Goal: Information Seeking & Learning: Learn about a topic

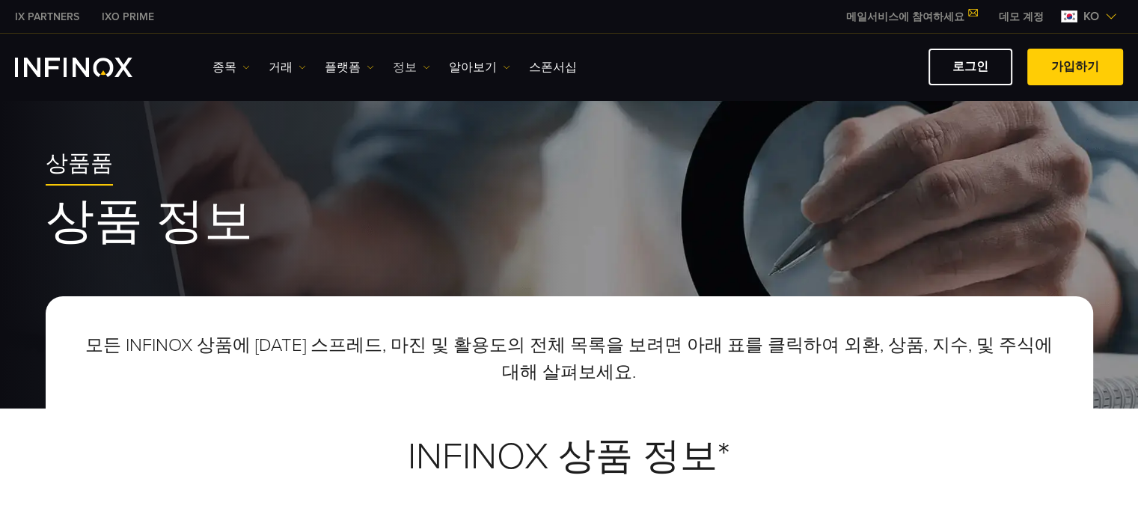
click at [403, 70] on link "정보" at bounding box center [411, 67] width 37 height 18
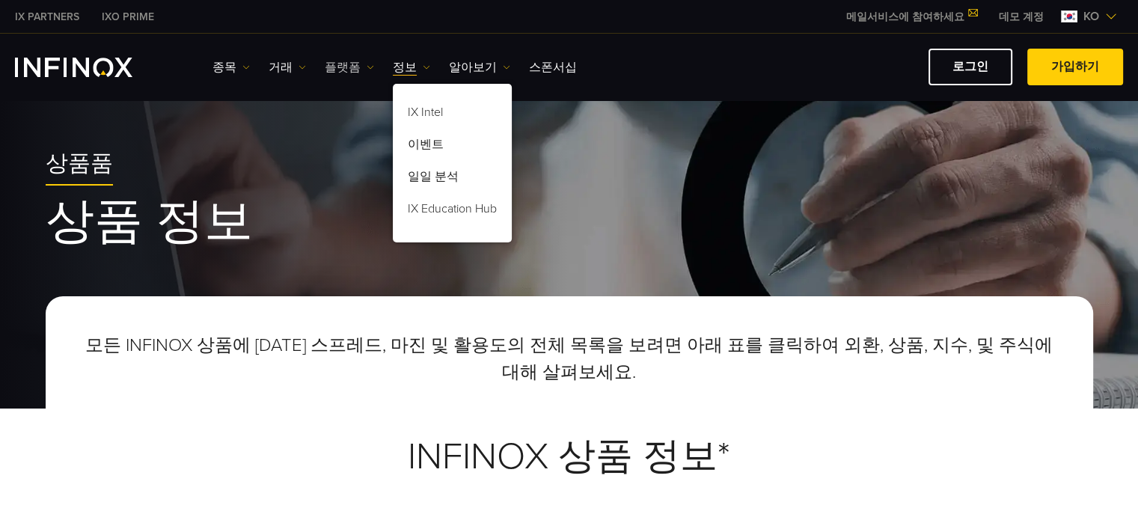
click at [347, 59] on link "플랫폼" at bounding box center [349, 67] width 49 height 18
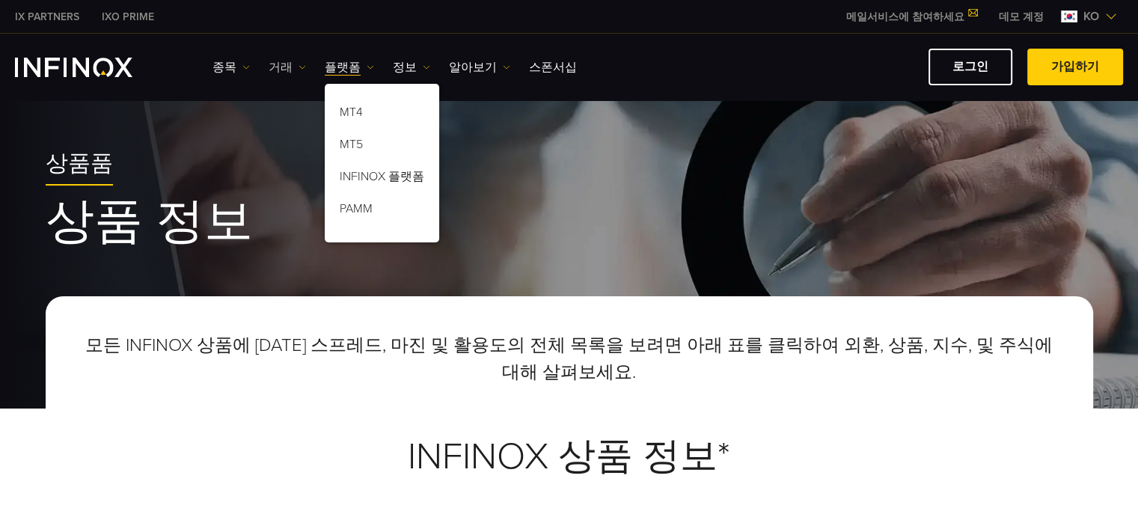
click at [290, 65] on link "거래" at bounding box center [287, 67] width 37 height 18
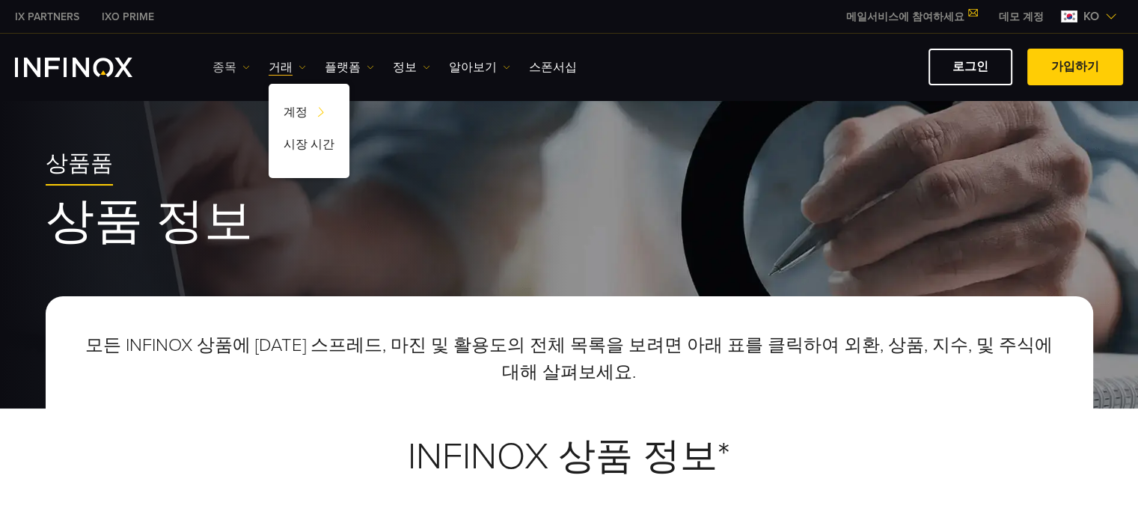
click at [230, 63] on link "종목" at bounding box center [231, 67] width 37 height 18
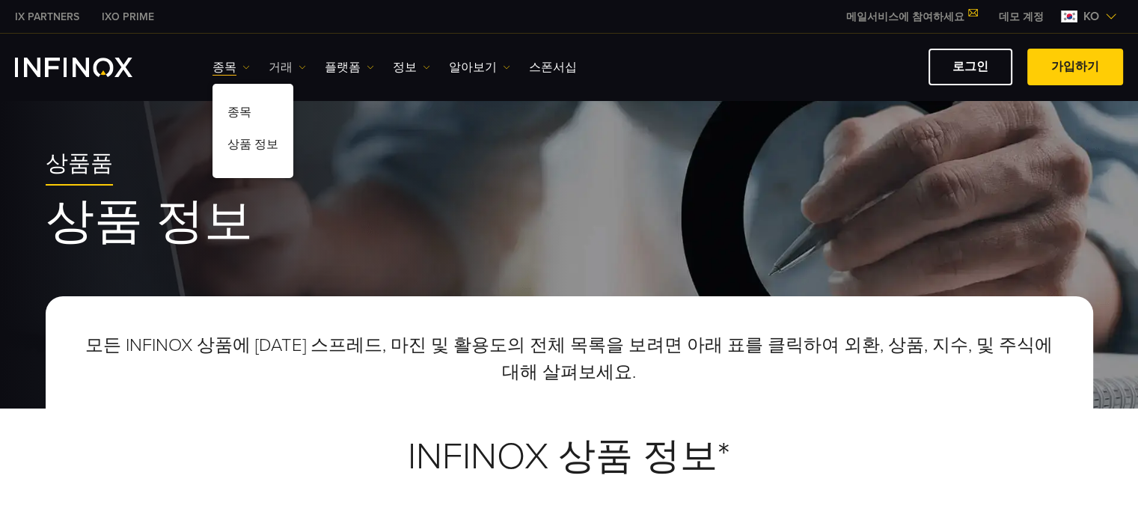
click at [282, 70] on link "거래" at bounding box center [287, 67] width 37 height 18
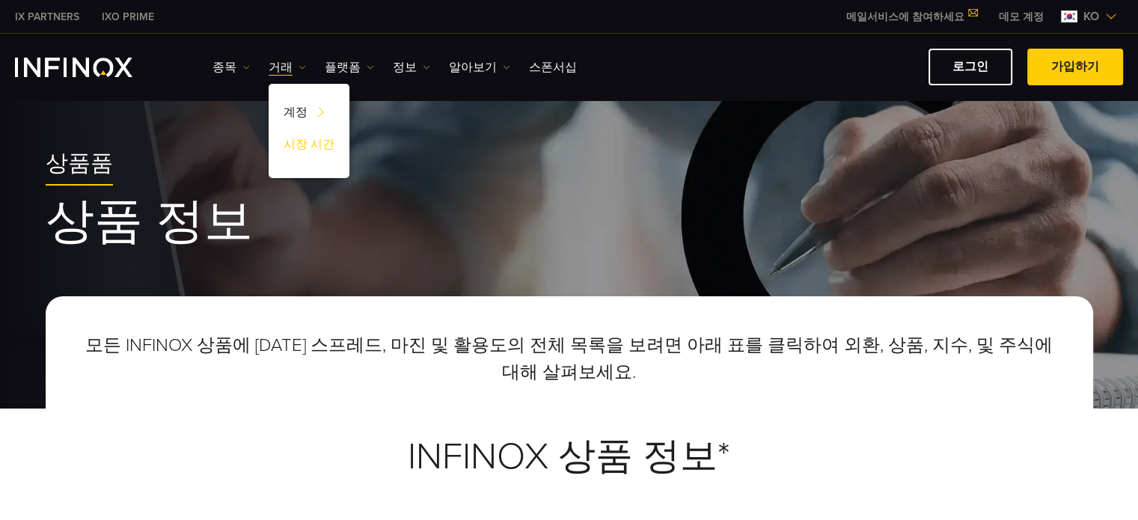
click at [311, 143] on link "시장 시간" at bounding box center [309, 147] width 81 height 32
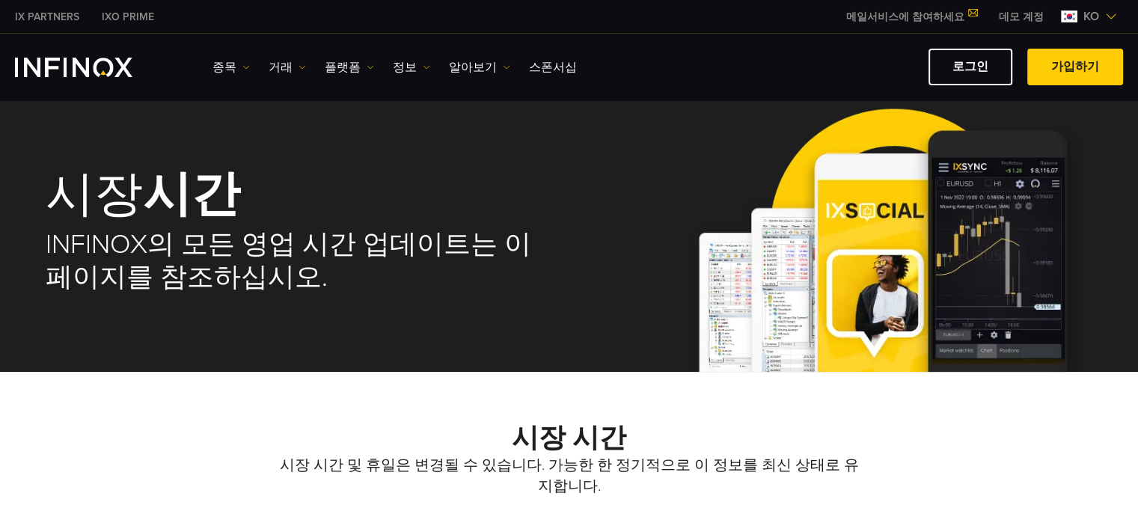
scroll to position [10, 0]
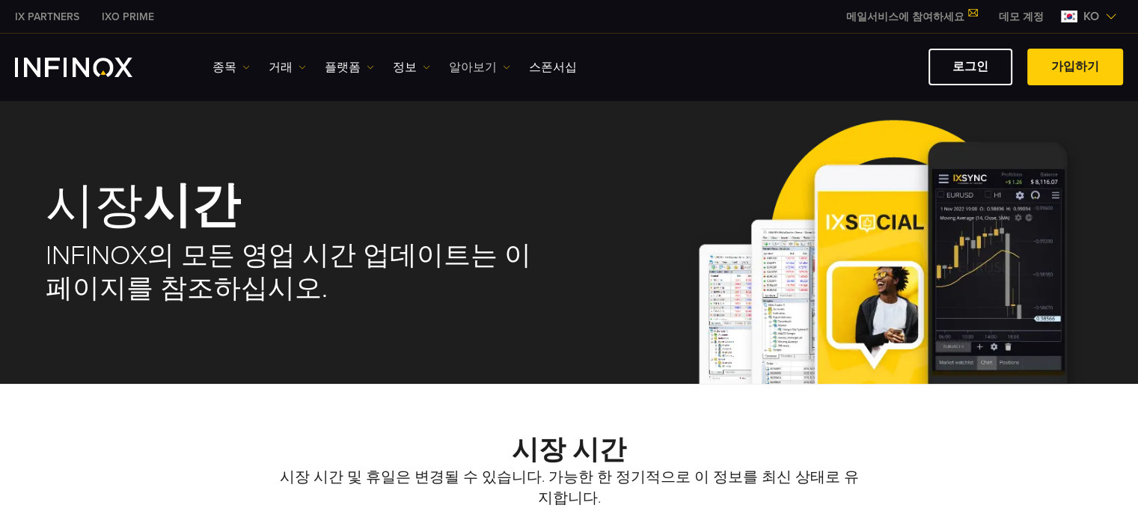
click at [467, 75] on link "알아보기" at bounding box center [479, 67] width 61 height 18
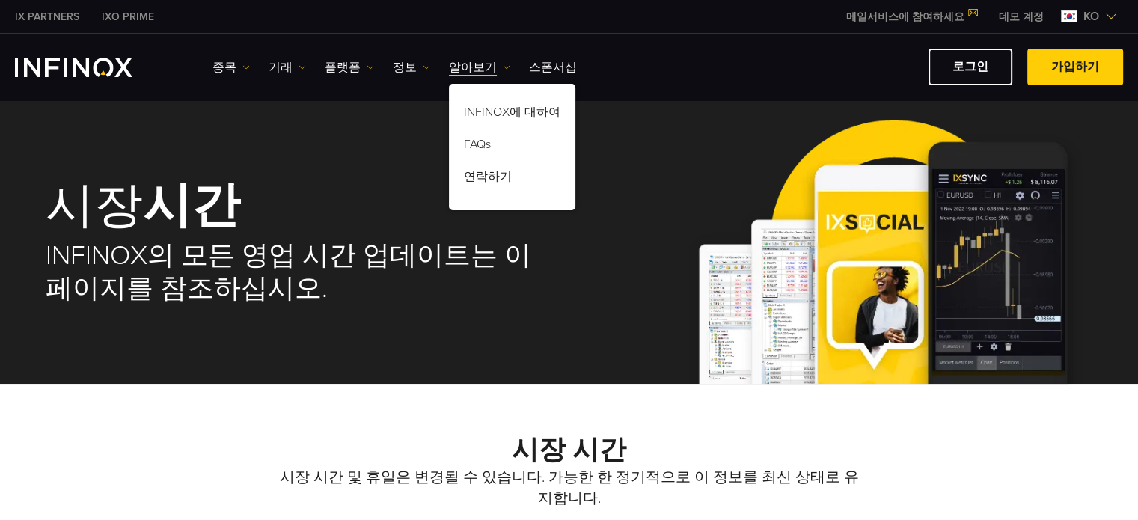
click at [231, 78] on div "종목 종목 상품 정보 거래 계정" at bounding box center [668, 67] width 911 height 37
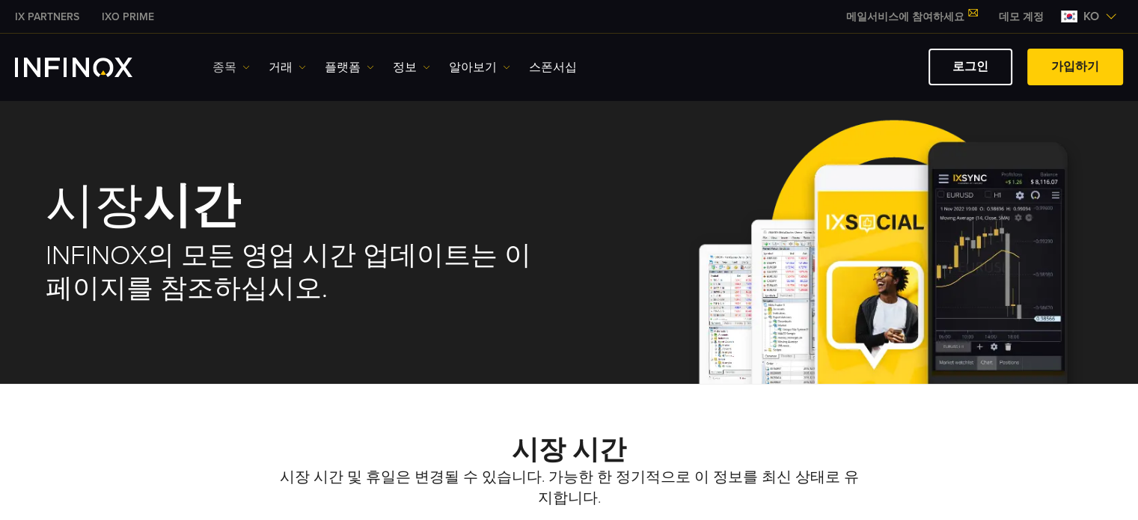
click at [225, 70] on link "종목" at bounding box center [231, 67] width 37 height 18
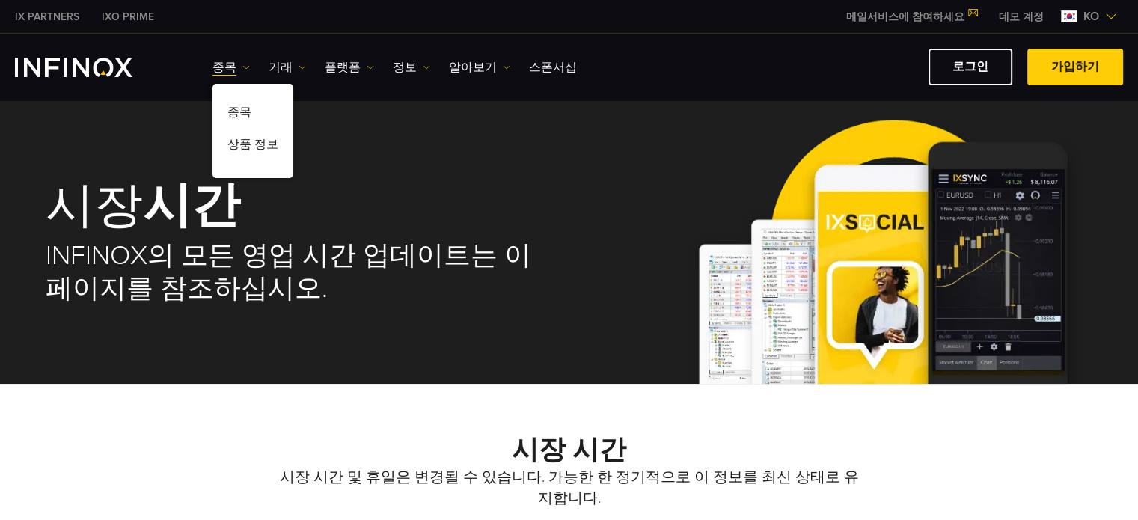
scroll to position [0, 0]
click at [345, 71] on link "플랫폼" at bounding box center [349, 67] width 49 height 18
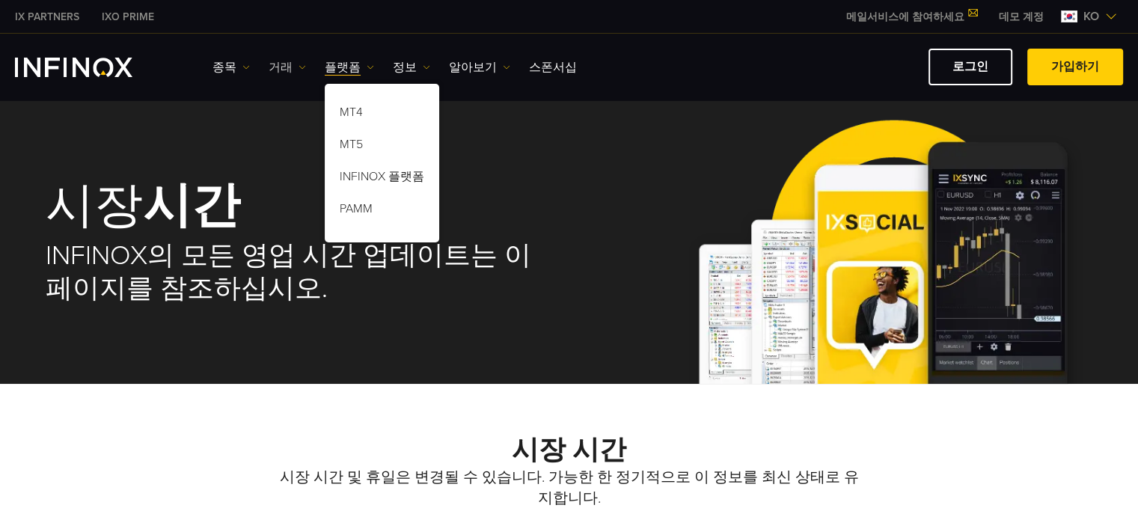
click at [289, 65] on link "거래" at bounding box center [287, 67] width 37 height 18
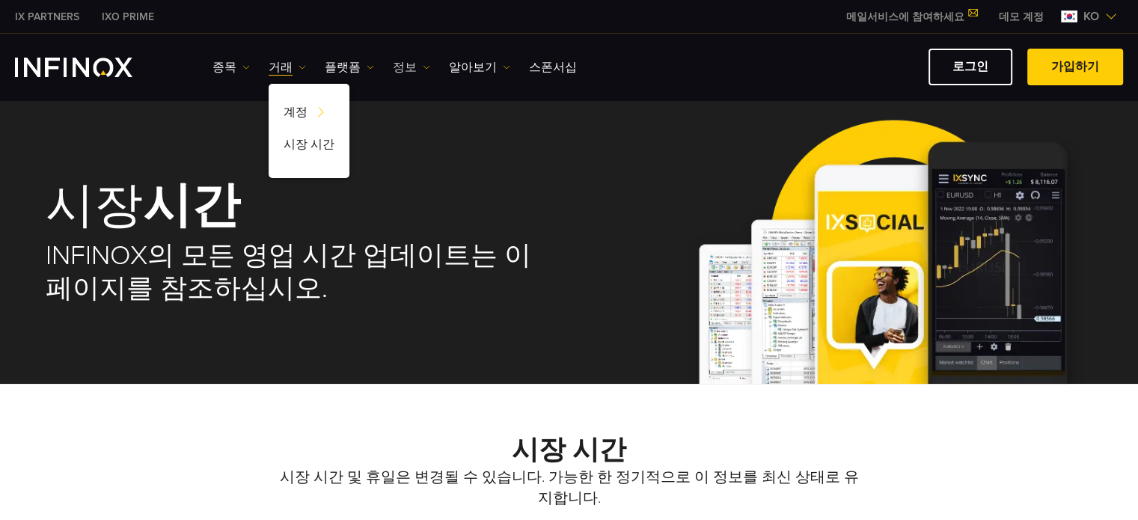
click at [404, 61] on link "정보" at bounding box center [411, 67] width 37 height 18
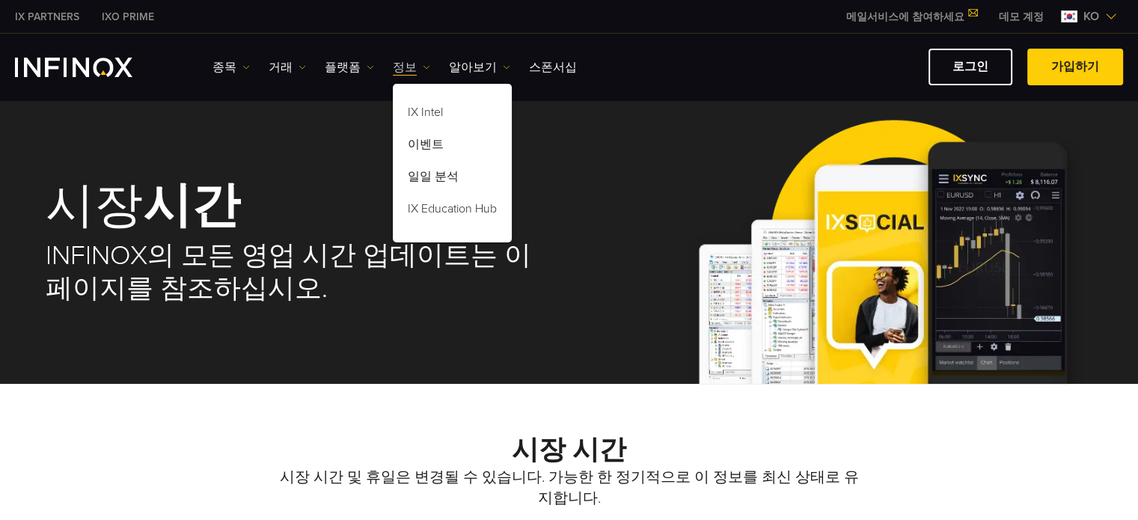
click at [404, 61] on link "정보" at bounding box center [411, 67] width 37 height 18
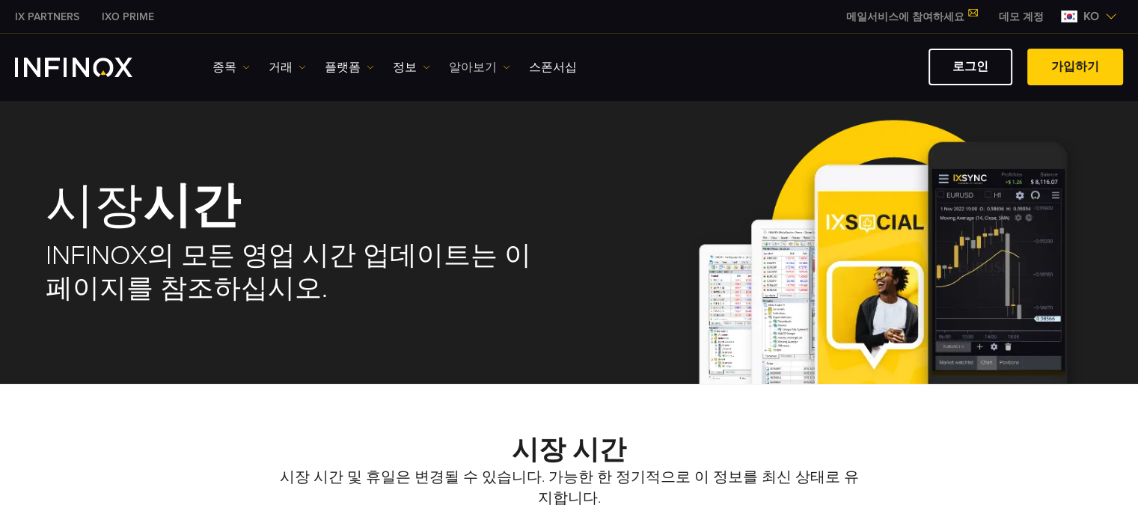
click at [483, 61] on link "알아보기" at bounding box center [479, 67] width 61 height 18
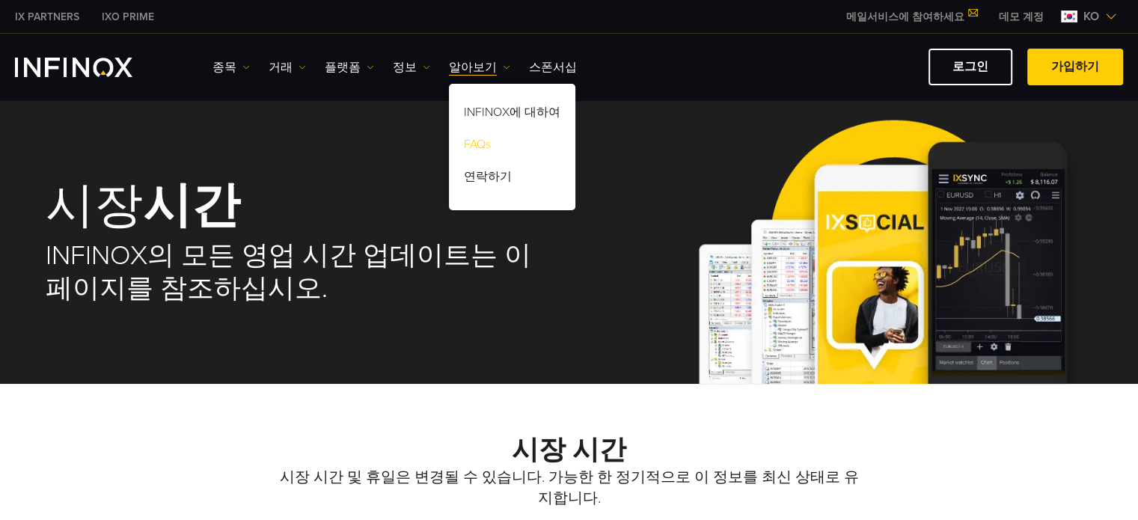
click at [478, 139] on link "FAQs" at bounding box center [512, 147] width 126 height 32
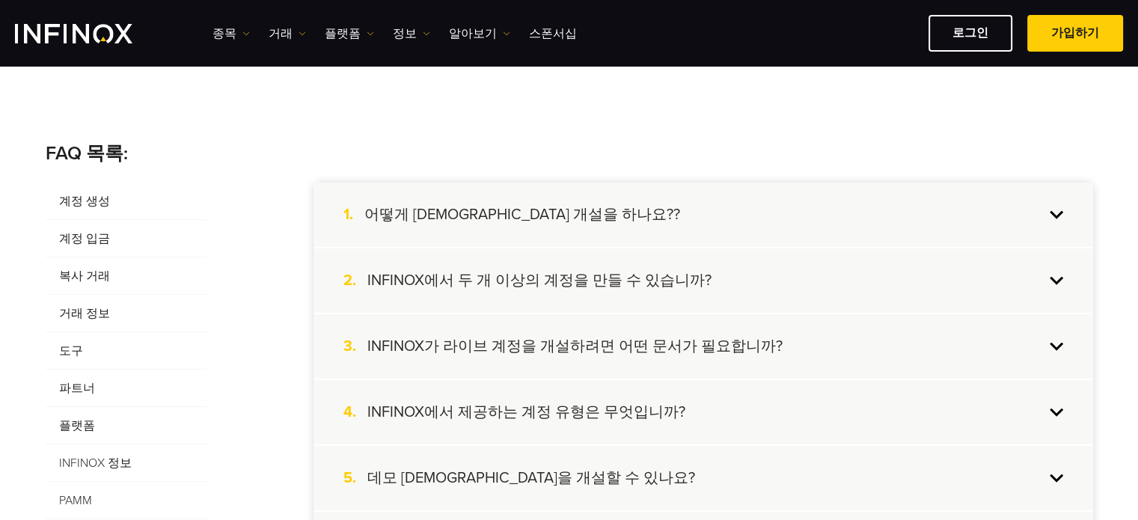
scroll to position [265, 0]
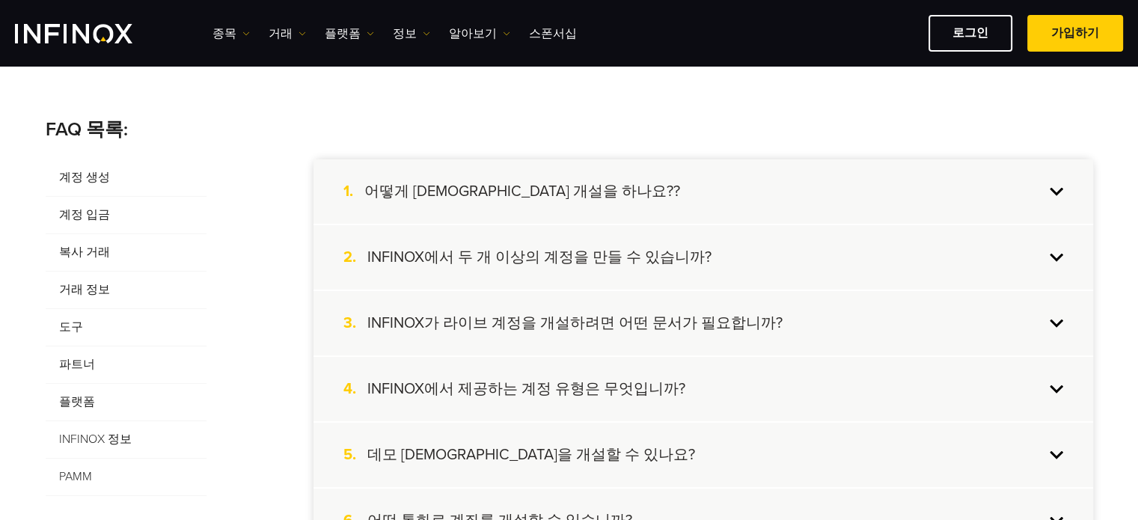
click at [94, 215] on span "계정 입금" at bounding box center [126, 215] width 161 height 37
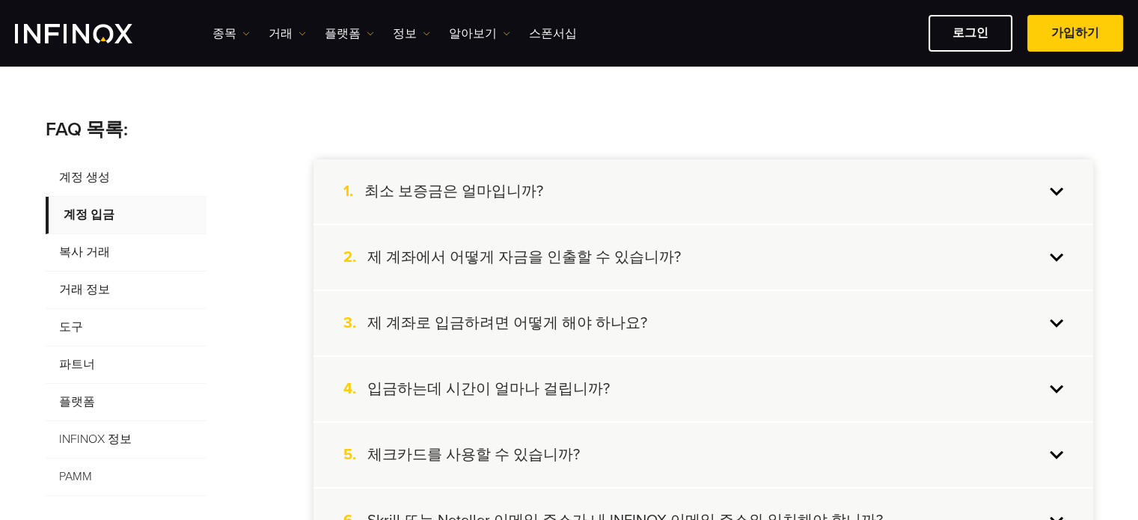
click at [552, 329] on h4 "제 계좌로 입금하려면 어떻게 해야 하나요?" at bounding box center [507, 323] width 280 height 19
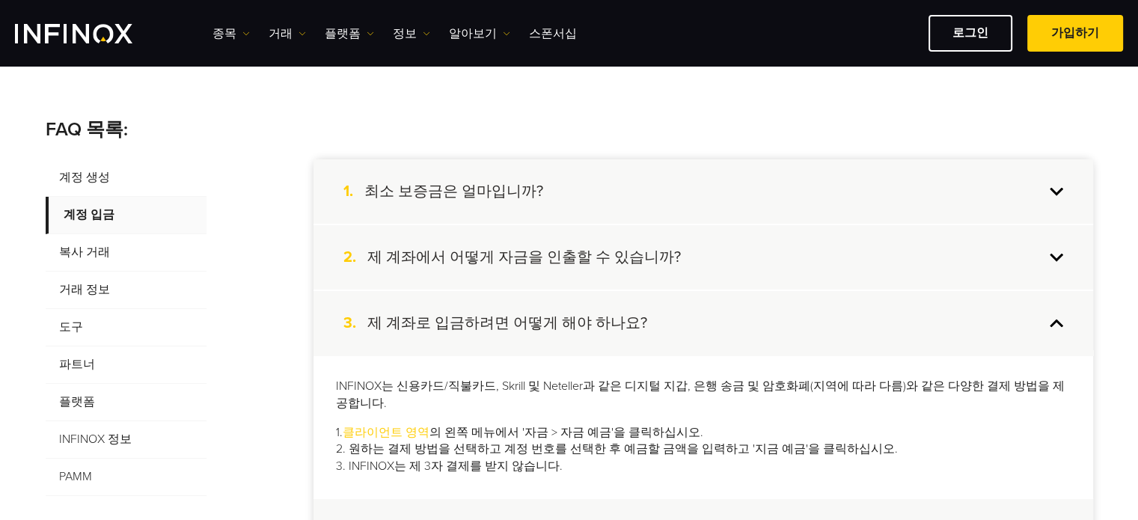
click at [506, 179] on div "1. 최소 보증금은 얼마입니까?" at bounding box center [704, 191] width 780 height 64
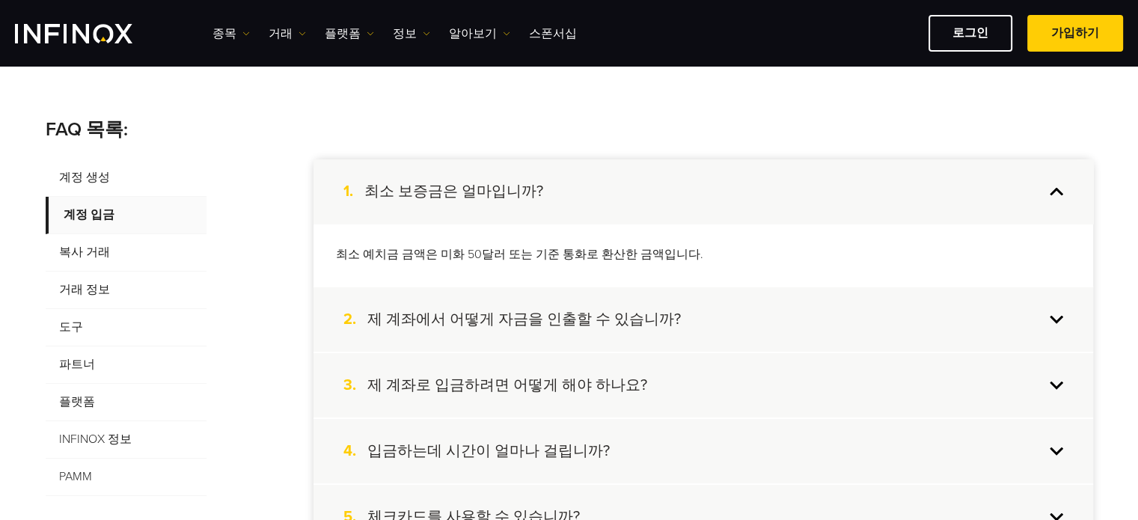
click at [519, 382] on h4 "제 계좌로 입금하려면 어떻게 해야 하나요?" at bounding box center [507, 385] width 280 height 19
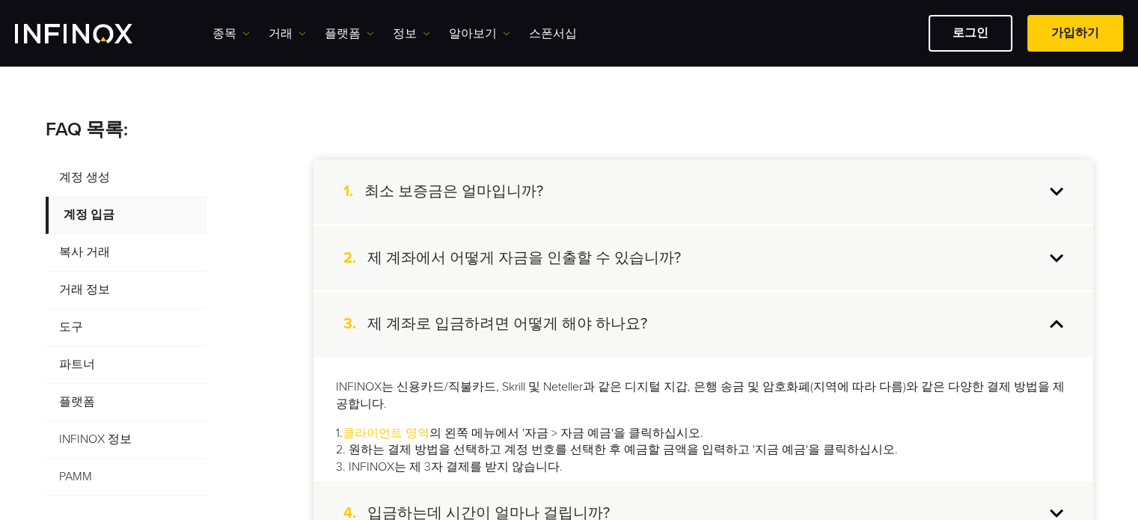
scroll to position [0, 0]
click at [383, 425] on link "클라이언트 영역" at bounding box center [386, 432] width 87 height 15
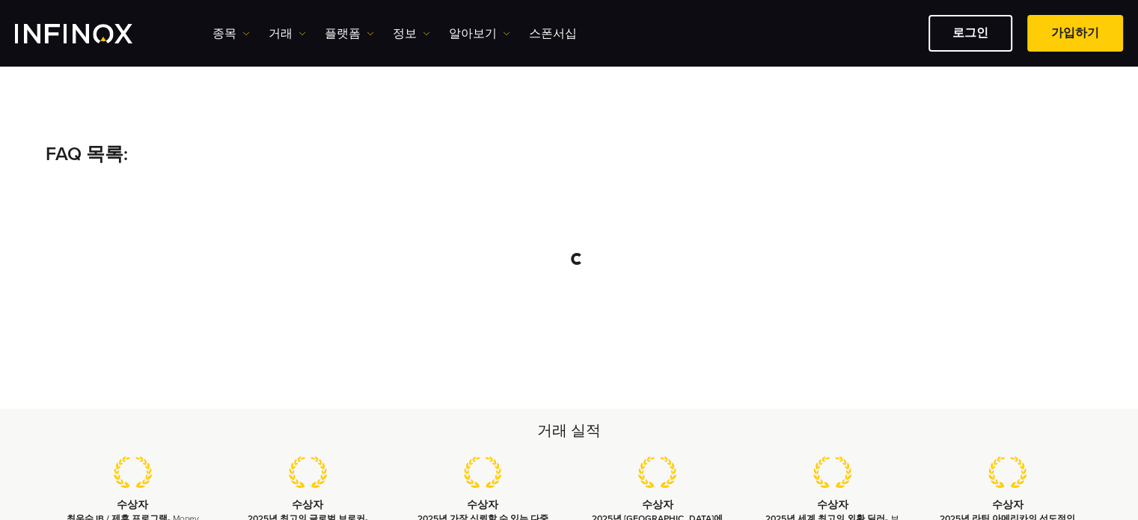
scroll to position [239, 0]
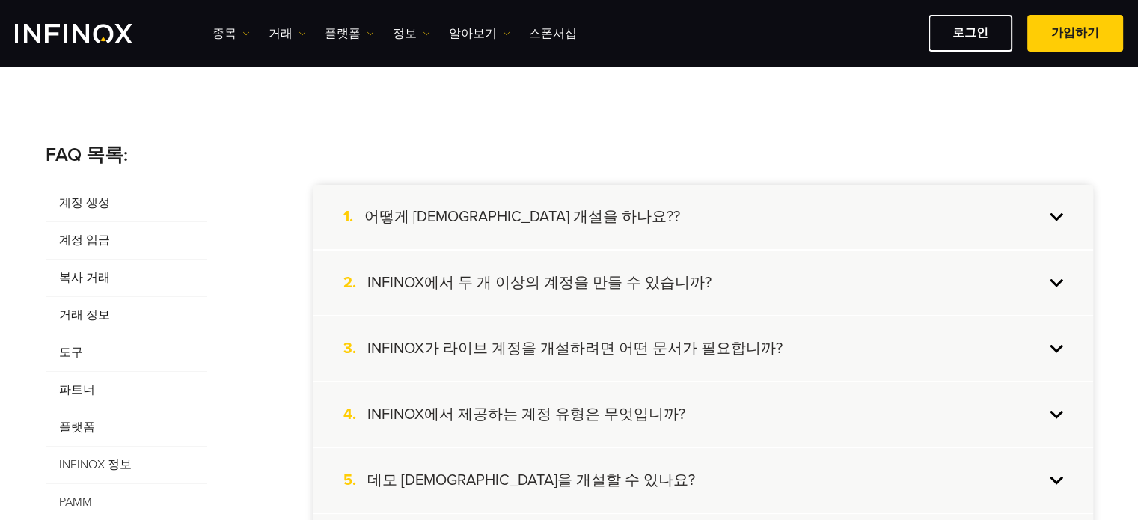
click at [91, 237] on span "계정 입금" at bounding box center [126, 240] width 161 height 37
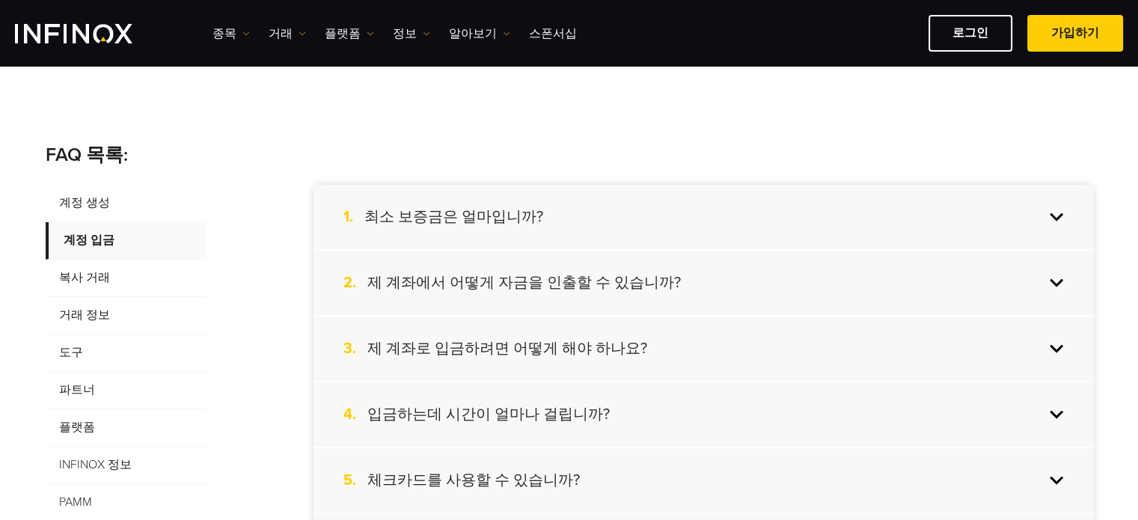
click at [489, 284] on h4 "제 계좌에서 어떻게 자금을 인출할 수 있습니까?" at bounding box center [524, 282] width 314 height 19
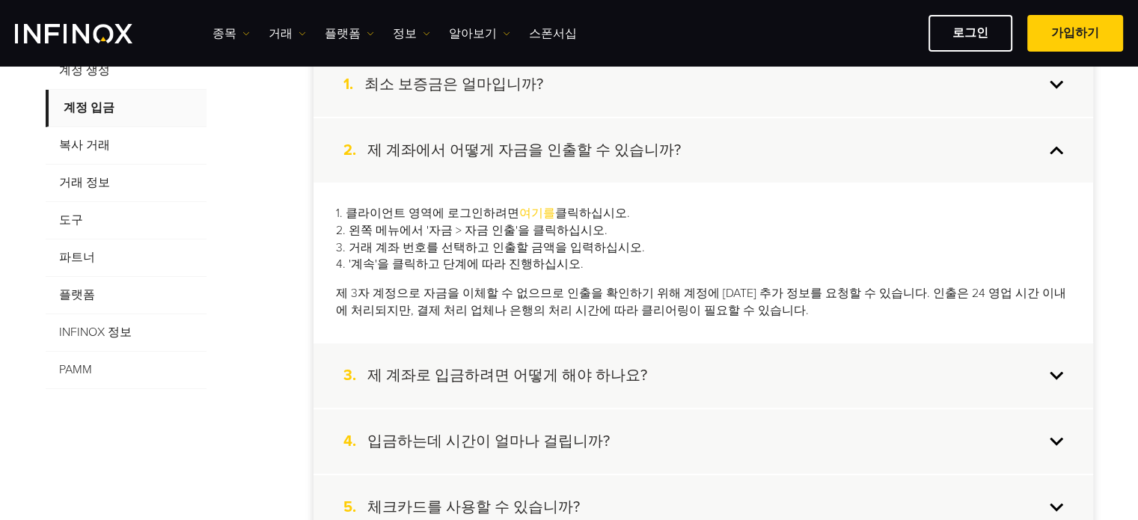
scroll to position [494, 0]
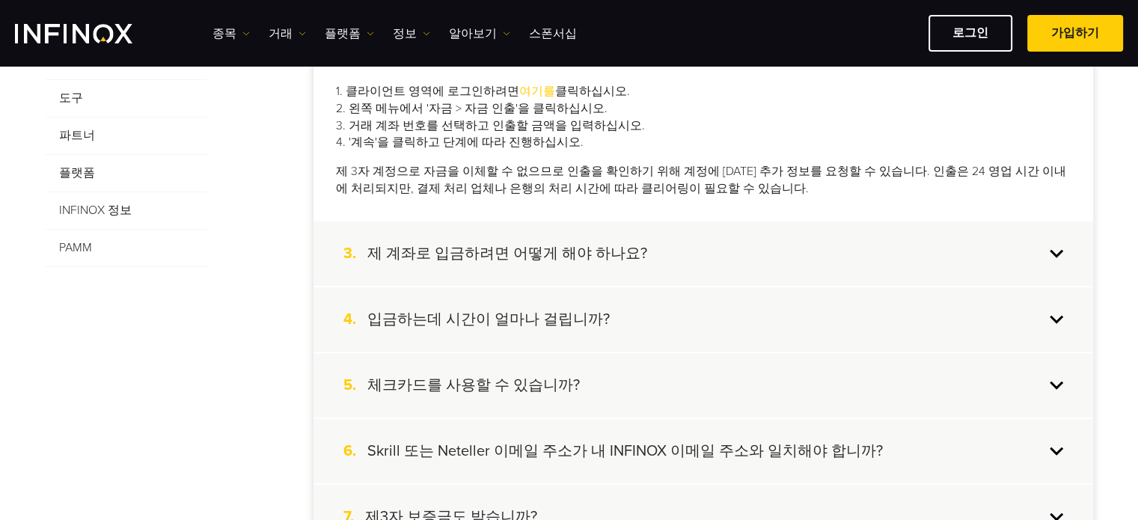
click at [562, 258] on h4 "제 계좌로 입금하려면 어떻게 해야 하나요?" at bounding box center [507, 253] width 280 height 19
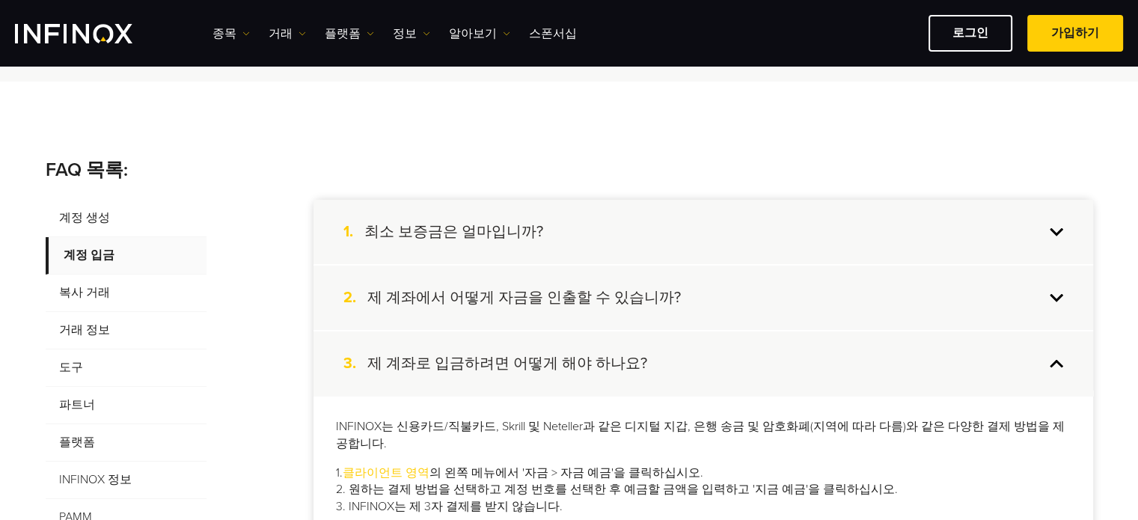
scroll to position [254, 0]
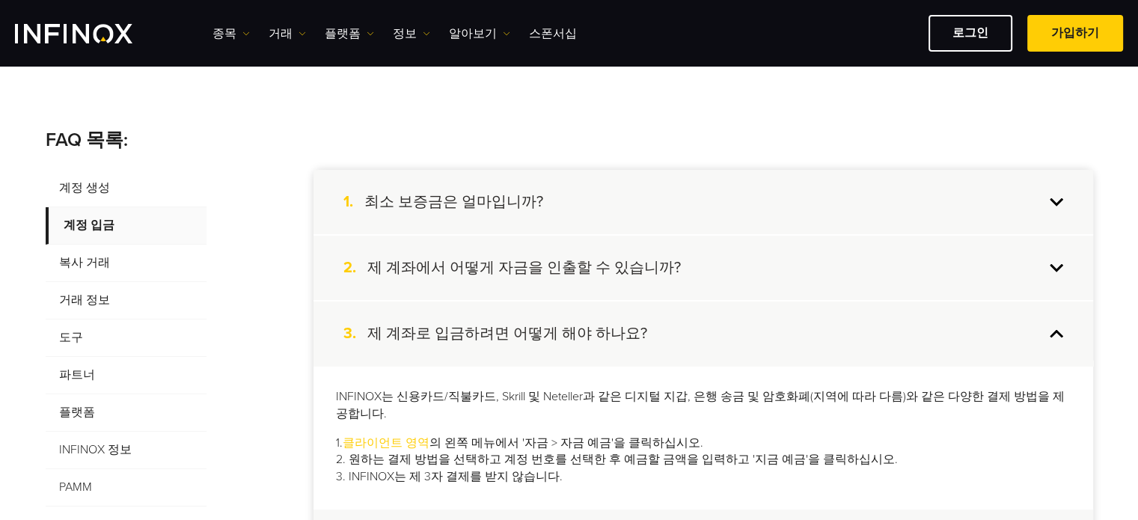
click at [90, 297] on span "거래 정보" at bounding box center [126, 300] width 161 height 37
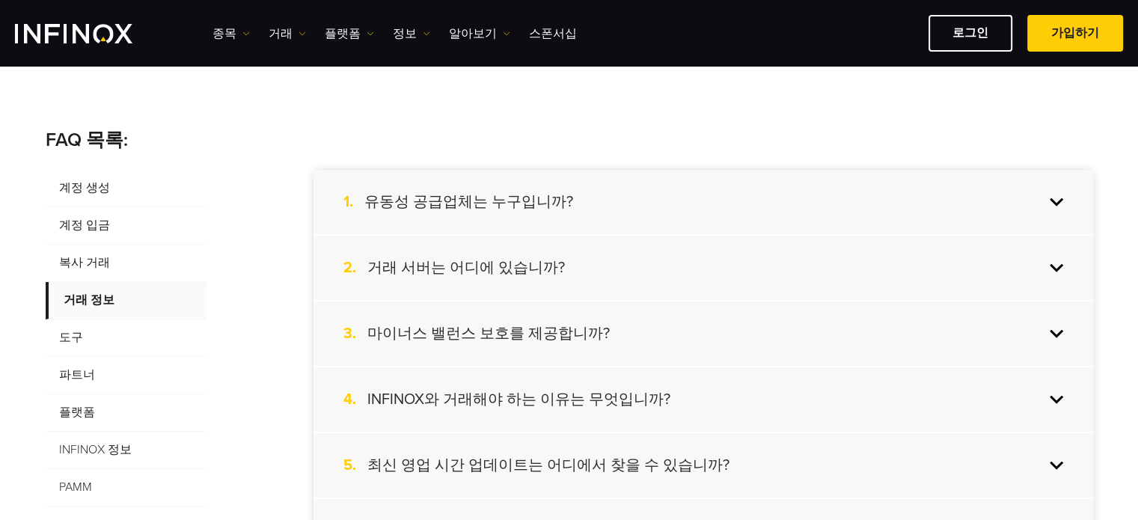
click at [490, 250] on div "2. 거래 서버는 어디에 있습니까?" at bounding box center [704, 268] width 780 height 64
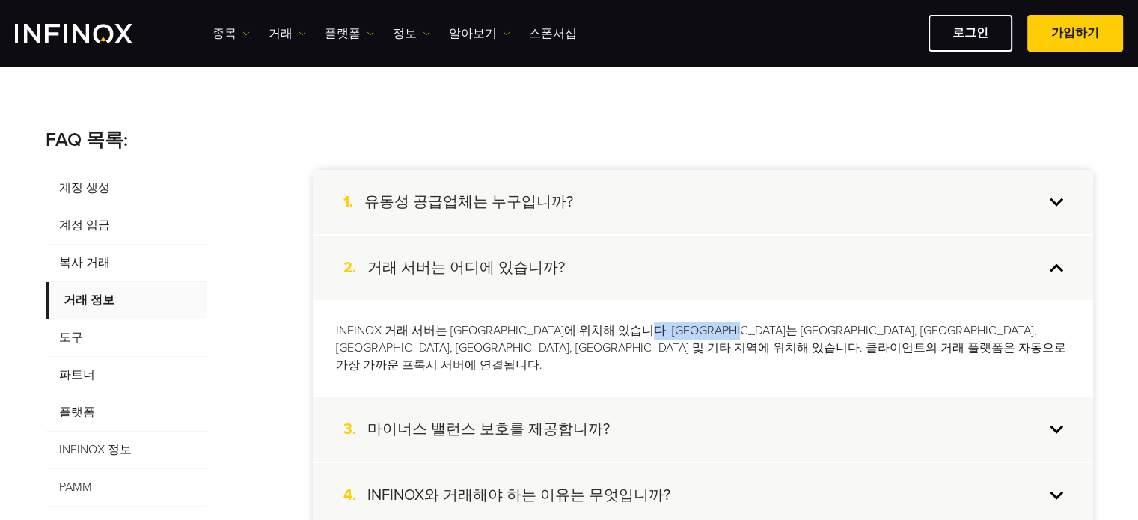
drag, startPoint x: 668, startPoint y: 329, endPoint x: 768, endPoint y: 335, distance: 99.7
click at [768, 335] on p "INFINOX 거래 서버는 런던에 위치해 있습니다. 프록시 서버는 런던, 뉴욕, 두바이, 벨기에, 홍콩 및 기타 지역에 위치해 있습니다. 클라…" at bounding box center [703, 349] width 735 height 52
click at [778, 361] on div "INFINOX 거래 서버는 런던에 위치해 있습니다. 프록시 서버는 런던, 뉴욕, 두바이, 벨기에, 홍콩 및 기타 지역에 위치해 있습니다. 클라…" at bounding box center [704, 348] width 780 height 97
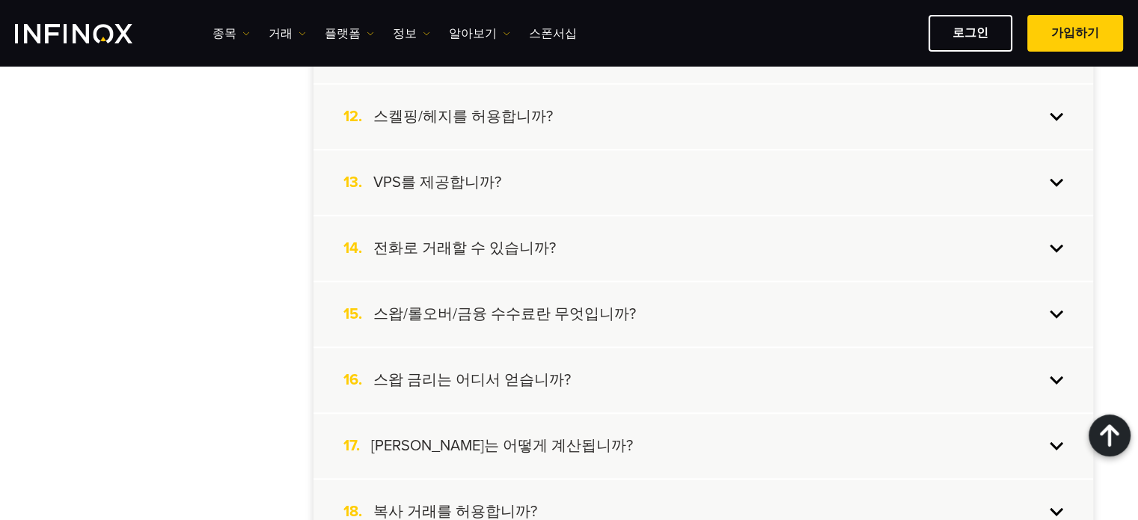
scroll to position [960, 0]
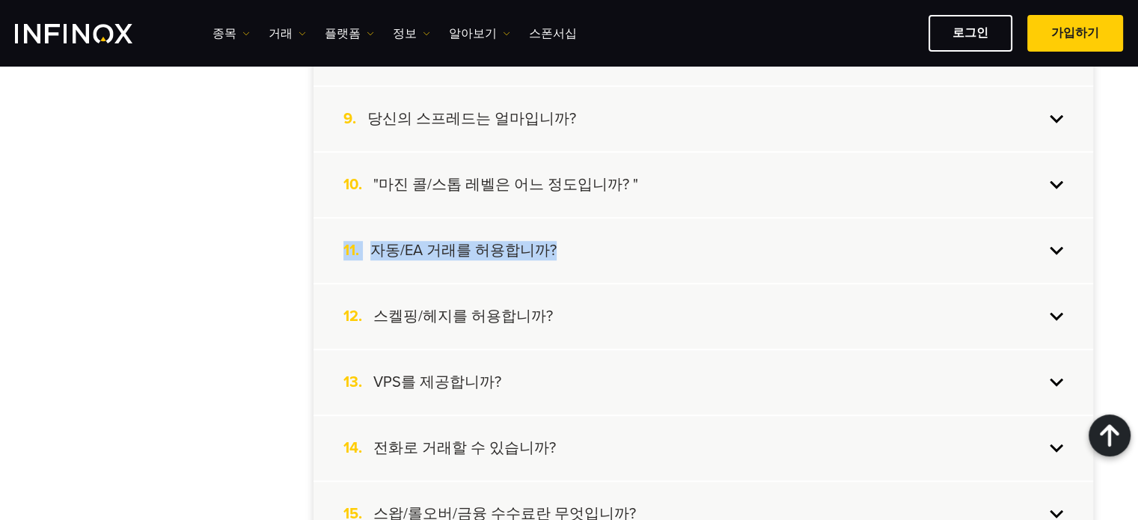
drag, startPoint x: 1133, startPoint y: 210, endPoint x: 1135, endPoint y: 186, distance: 23.2
click at [1135, 186] on div "FAQ 목록: 계정 생성 계정 입금 복사 거래 거래 정보 도구 파트너 플랫폼 INFINOX 정보 PAMM 1. 유동성 공급업체는 누구입니까? …" at bounding box center [569, 444] width 1138 height 2197
click at [1096, 191] on div "FAQ 목록: 계정 생성 계정 입금 복사 거래 거래 정보 도구 파트너 플랫폼 INFINOX 정보 PAMM 1. 유동성 공급업체는 누구입니까? …" at bounding box center [570, 445] width 1078 height 2048
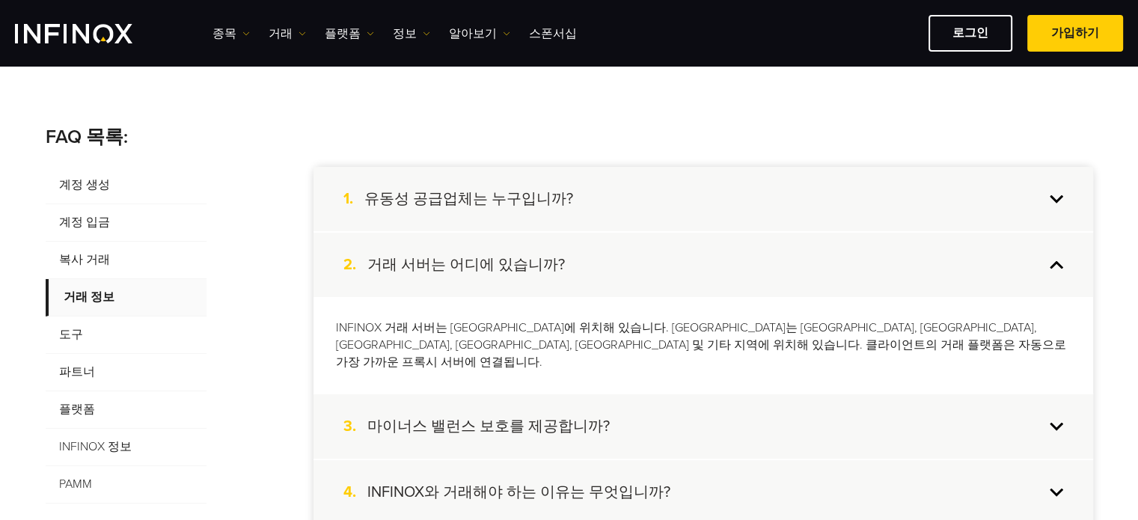
scroll to position [253, 0]
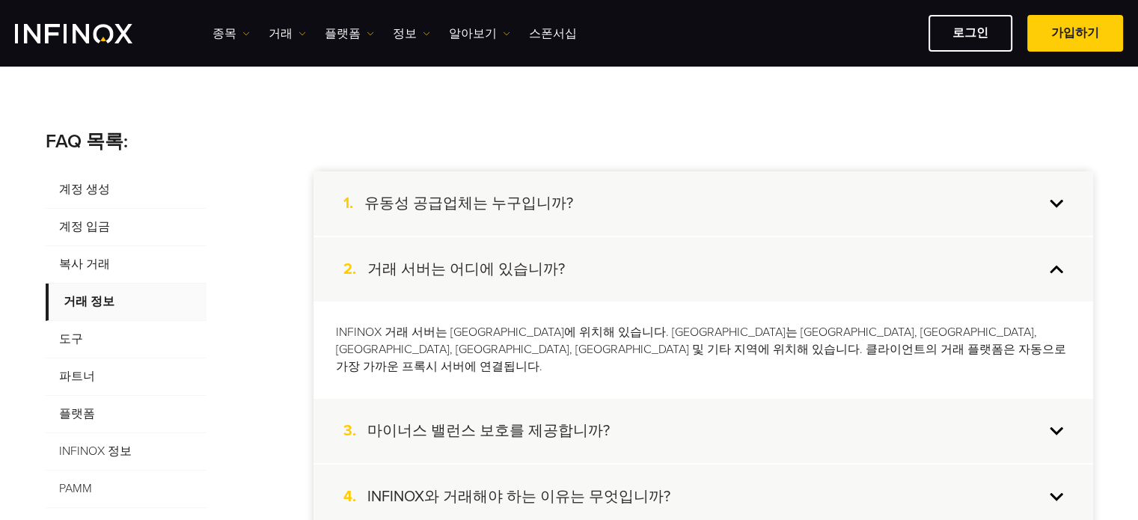
click at [99, 224] on span "계정 입금" at bounding box center [126, 227] width 161 height 37
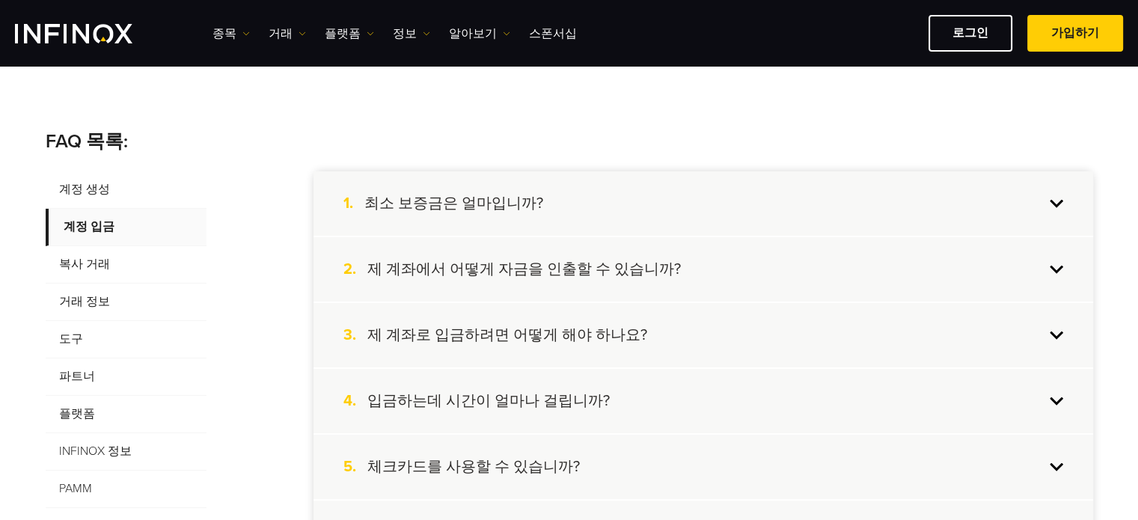
click at [543, 341] on h4 "제 계좌로 입금하려면 어떻게 해야 하나요?" at bounding box center [507, 335] width 280 height 19
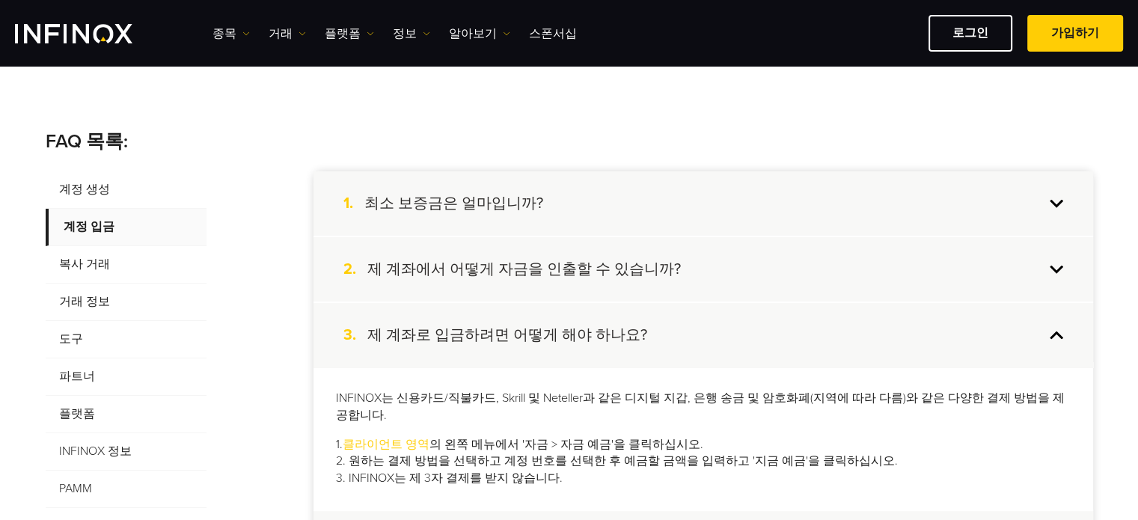
click at [102, 192] on span "계정 생성" at bounding box center [126, 189] width 161 height 37
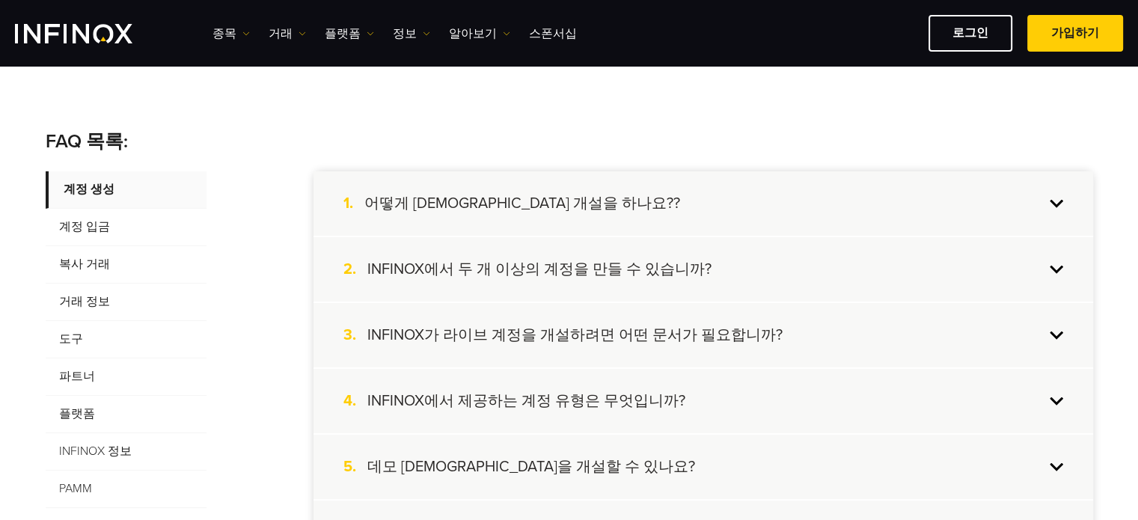
click at [624, 385] on div "4. INFINOX에서 제공하는 계정 유형은 무엇입니까?" at bounding box center [704, 401] width 780 height 64
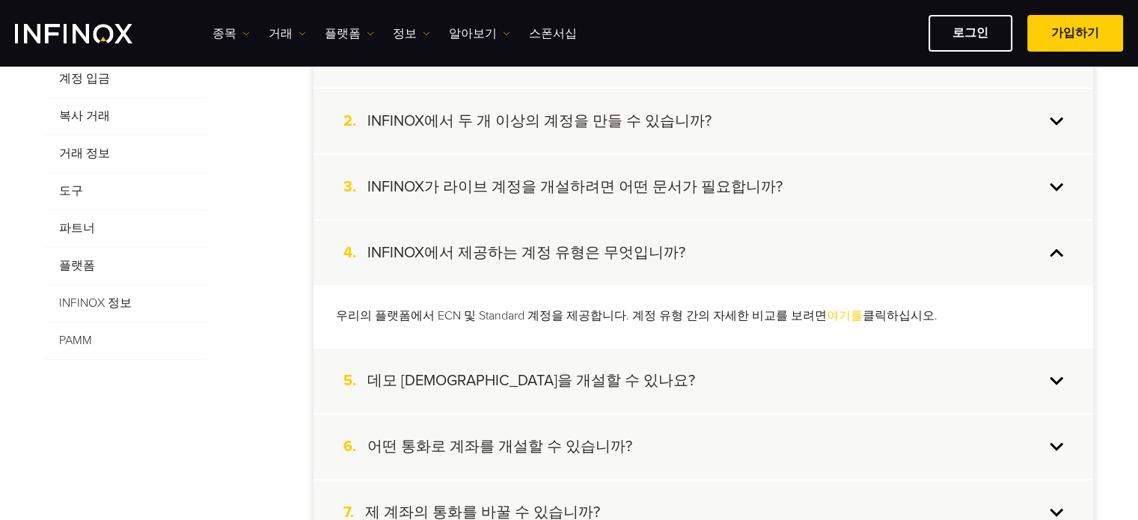
scroll to position [397, 0]
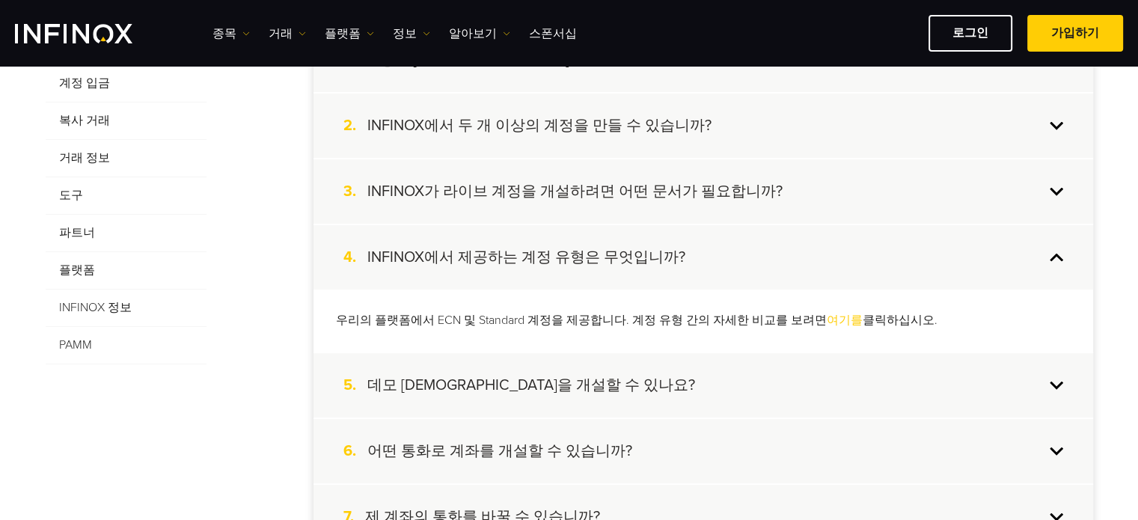
click at [834, 317] on p "우리의 플랫폼에서 ECN 및 Standard 계정을 제공합니다. 계정 유형 간의 자세한 비교를 보려면 여기를 클릭하십시오." at bounding box center [703, 320] width 735 height 17
click at [534, 448] on h4 "어떤 통화로 계좌를 개설할 수 있습니까?" at bounding box center [499, 451] width 265 height 19
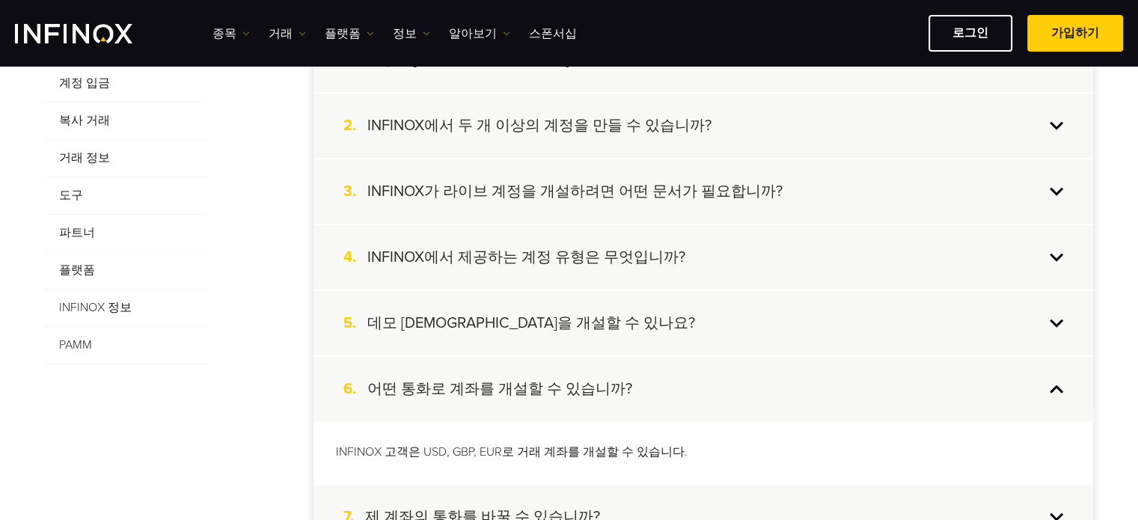
click at [730, 189] on h4 "INFINOX가 라이브 계정을 개설하려면 어떤 문서가 필요합니까?" at bounding box center [574, 191] width 415 height 19
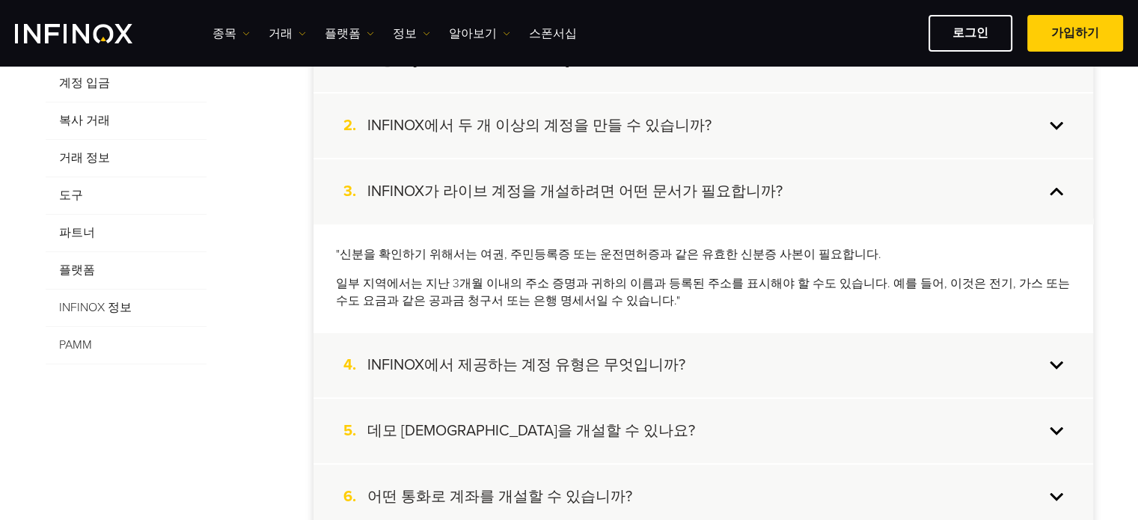
click at [736, 192] on h4 "INFINOX가 라이브 계정을 개설하려면 어떤 문서가 필요합니까?" at bounding box center [574, 191] width 415 height 19
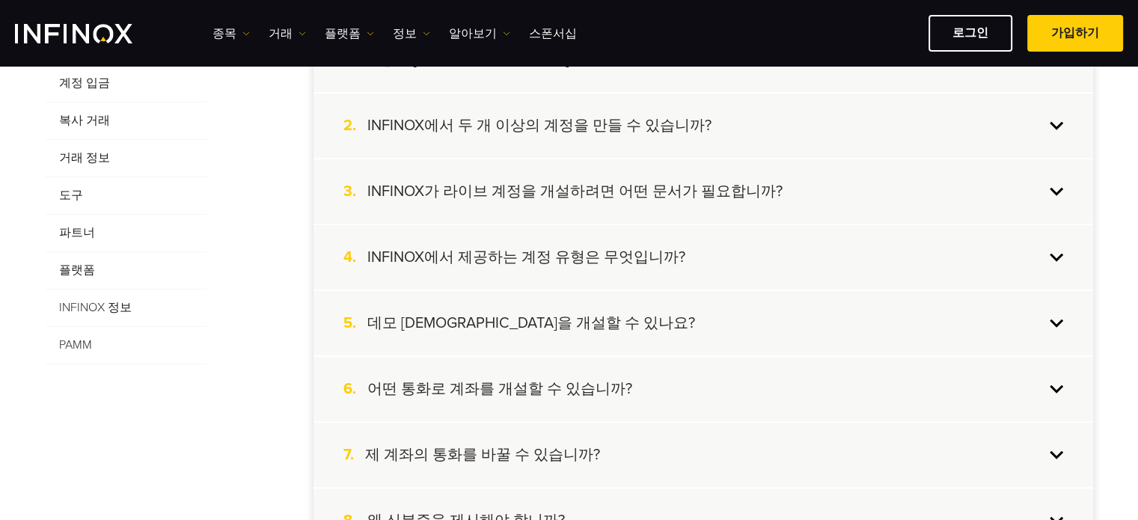
click at [592, 258] on h4 "INFINOX에서 제공하는 계정 유형은 무엇입니까?" at bounding box center [526, 257] width 318 height 19
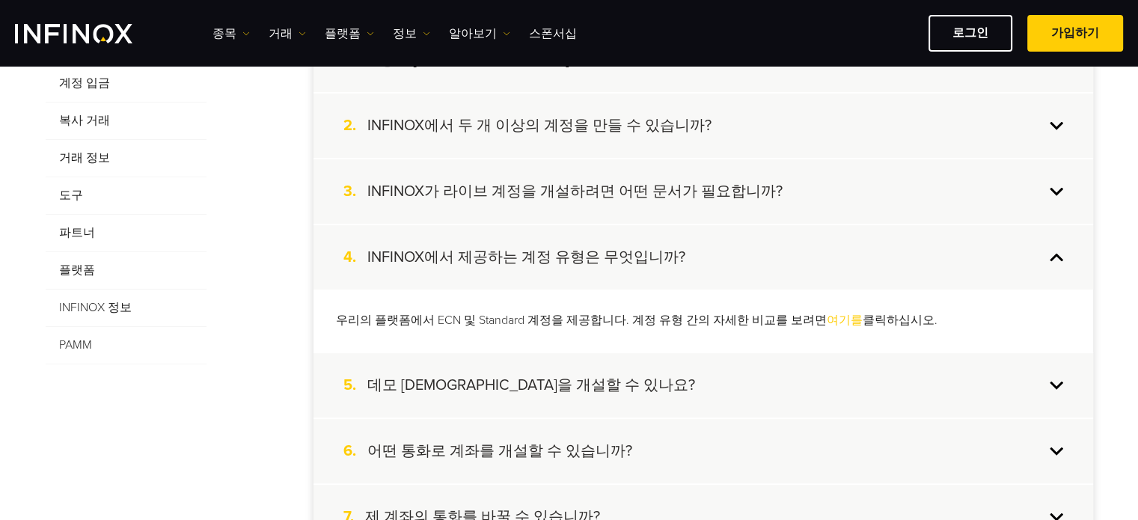
click at [828, 318] on link "여기를" at bounding box center [845, 320] width 36 height 15
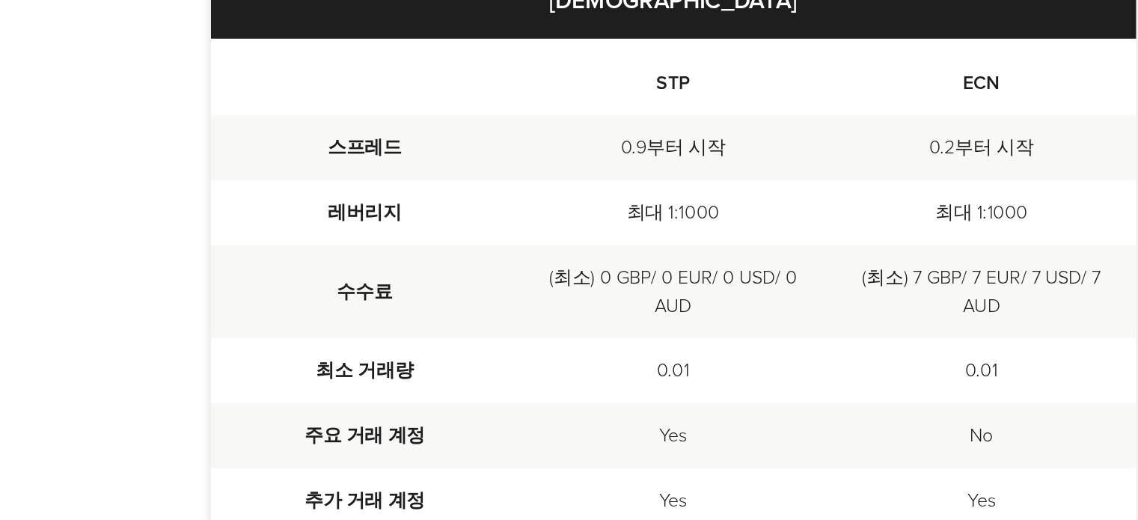
scroll to position [419, 0]
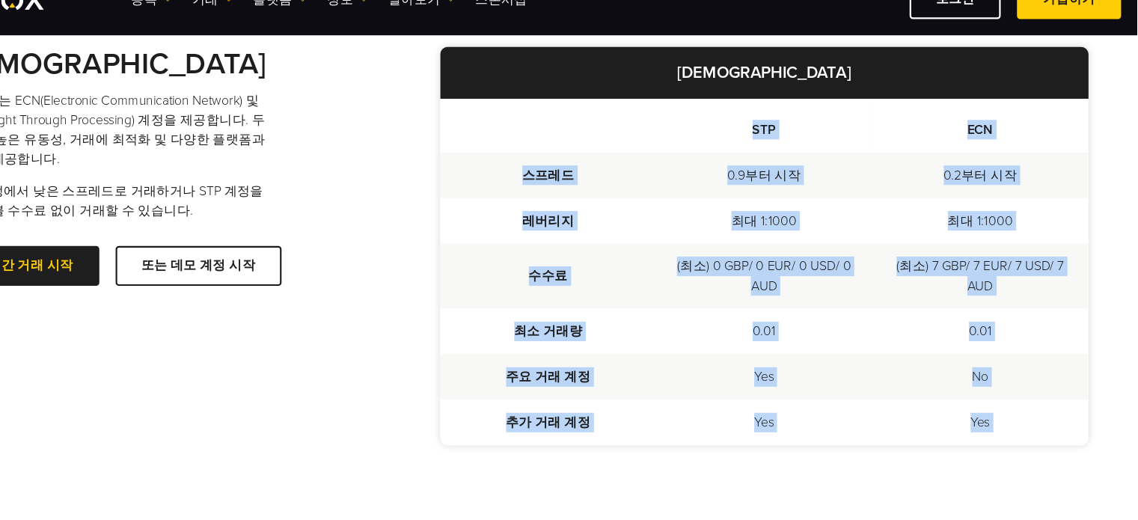
drag, startPoint x: 669, startPoint y: 150, endPoint x: 1042, endPoint y: 466, distance: 489.0
copy body "LOR IPS dolo 4.7si am 6.4co ad elit se 2:9450 do 0:7021 eiu (te) 9 INC/ 0 UTL/ …"
